Goal: Task Accomplishment & Management: Manage account settings

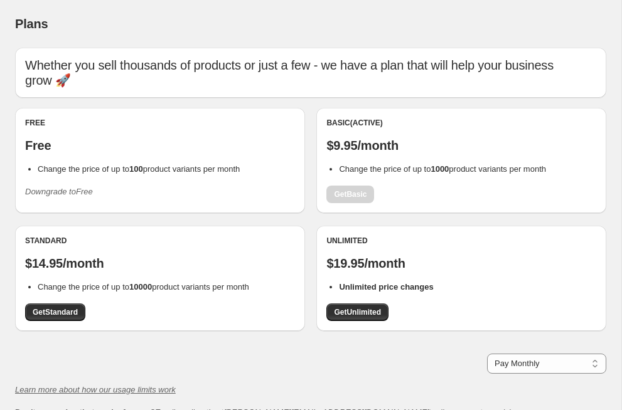
click at [351, 178] on div "Basic (Active) $9.95/month Change the price of up to 1000 product variants per …" at bounding box center [461, 160] width 270 height 85
click at [46, 187] on icon "Downgrade to Free" at bounding box center [59, 191] width 68 height 9
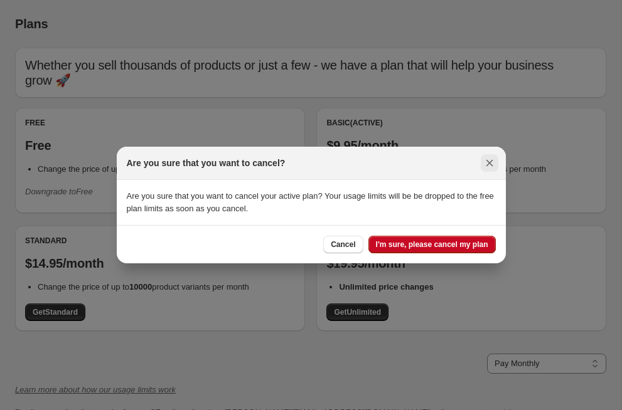
click at [490, 164] on icon "Close" at bounding box center [489, 163] width 7 height 7
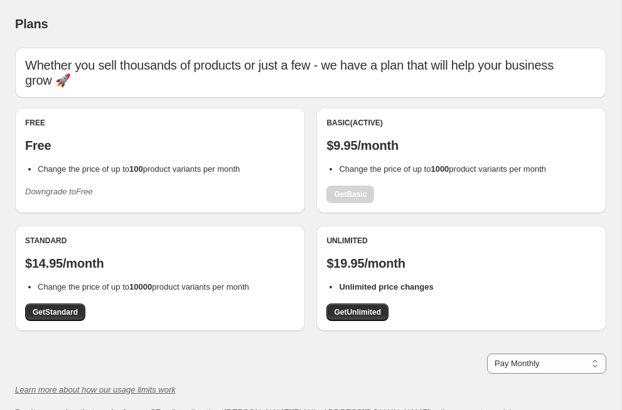
click at [45, 183] on button "Downgrade to Free" at bounding box center [59, 192] width 83 height 20
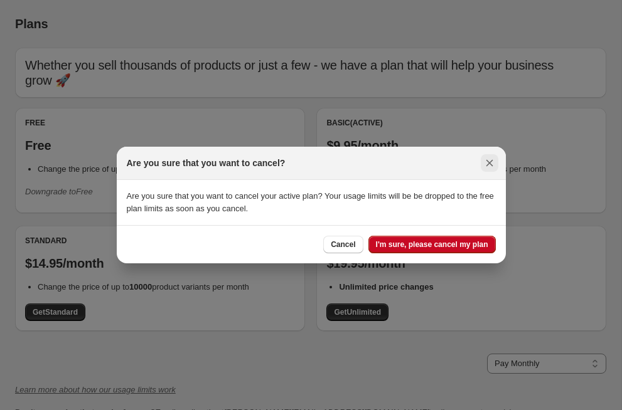
click at [487, 162] on icon "Close" at bounding box center [489, 163] width 13 height 13
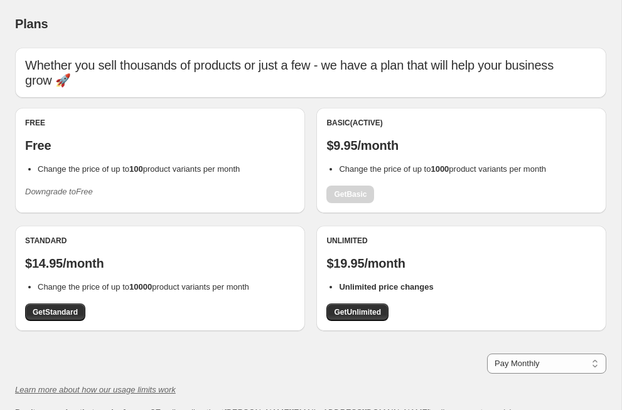
scroll to position [95, 0]
